Goal: Navigation & Orientation: Go to known website

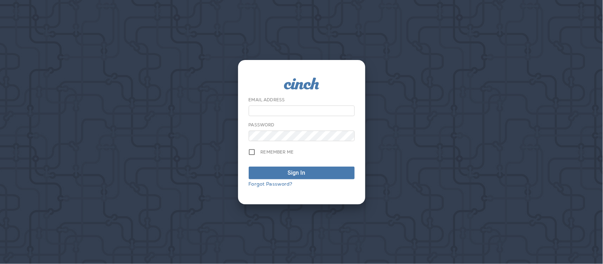
type input "**********"
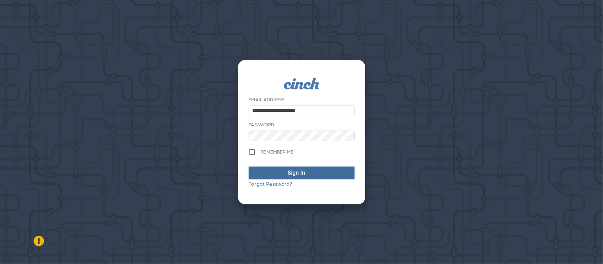
click at [278, 176] on span "Sign In" at bounding box center [302, 173] width 98 height 8
